Goal: Navigation & Orientation: Find specific page/section

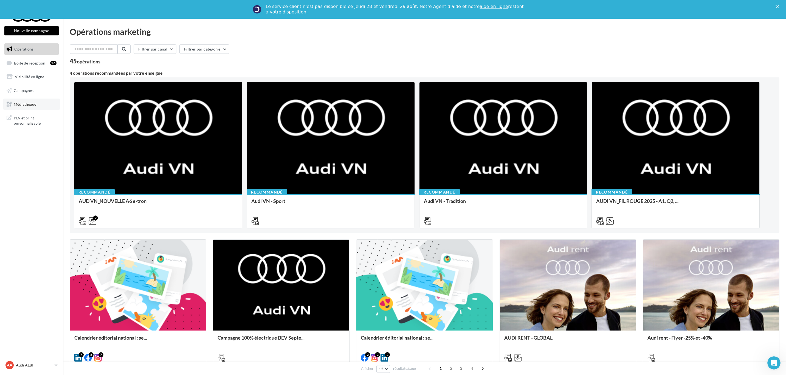
click at [34, 103] on span "Médiathèque" at bounding box center [25, 104] width 23 height 5
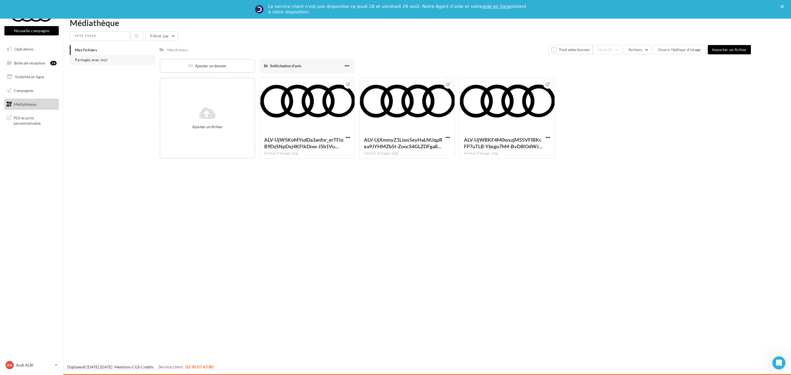
click at [109, 49] on ul "Mes fichiers Partagés avec moi" at bounding box center [112, 55] width 85 height 20
click at [94, 61] on span "Partagés avec moi" at bounding box center [91, 59] width 32 height 5
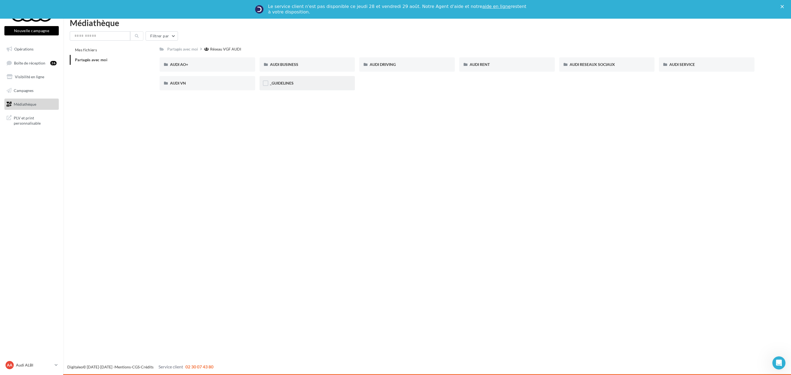
click at [315, 82] on div "_GUIDELINES" at bounding box center [307, 82] width 75 height 5
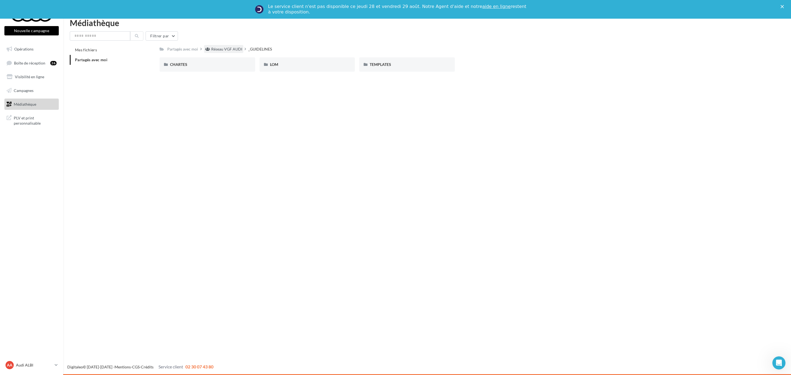
click at [227, 49] on div "Réseau VGF AUDI" at bounding box center [226, 48] width 31 height 5
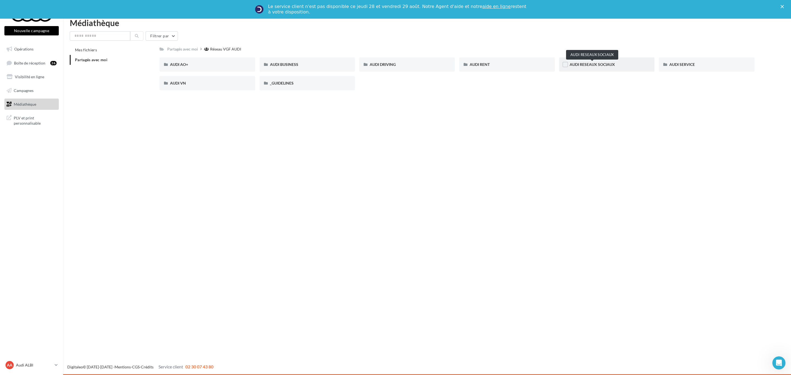
click at [603, 66] on span "AUDI RESEAUX SOCIAUX" at bounding box center [591, 64] width 45 height 5
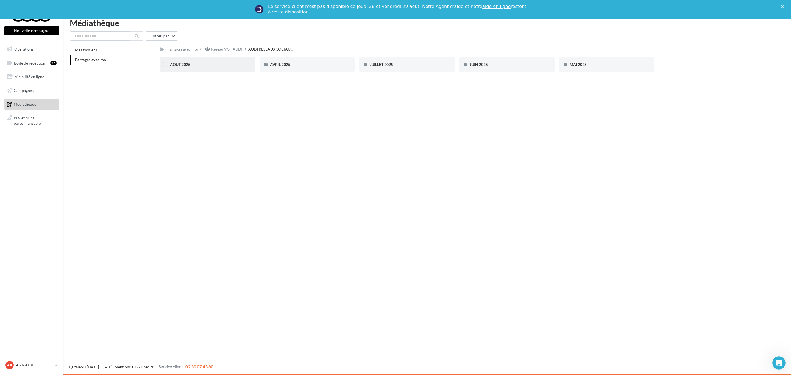
click at [194, 65] on div "AOUT 2025" at bounding box center [207, 64] width 75 height 5
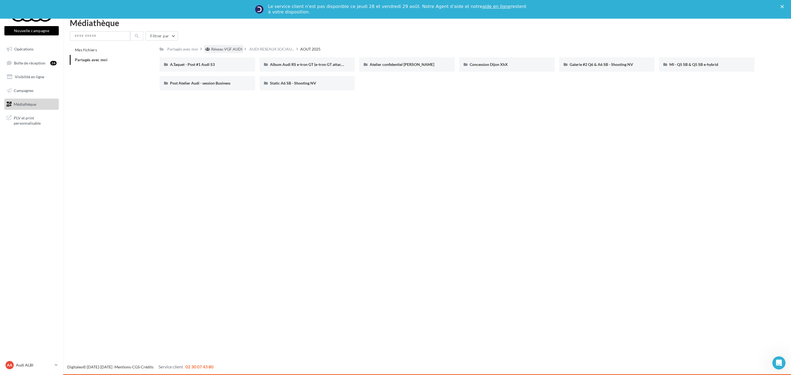
click at [230, 50] on div "Réseau VGF AUDI" at bounding box center [226, 48] width 31 height 5
click at [26, 49] on span "Opérations" at bounding box center [23, 49] width 19 height 5
